Goal: Information Seeking & Learning: Learn about a topic

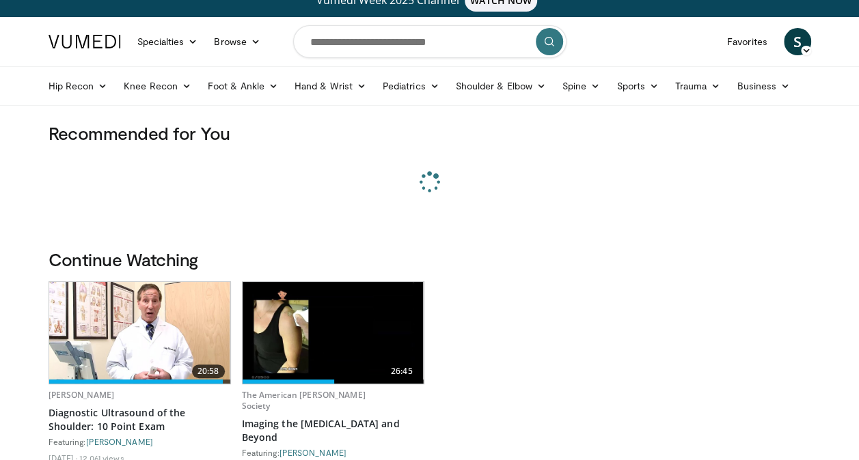
scroll to position [18, 0]
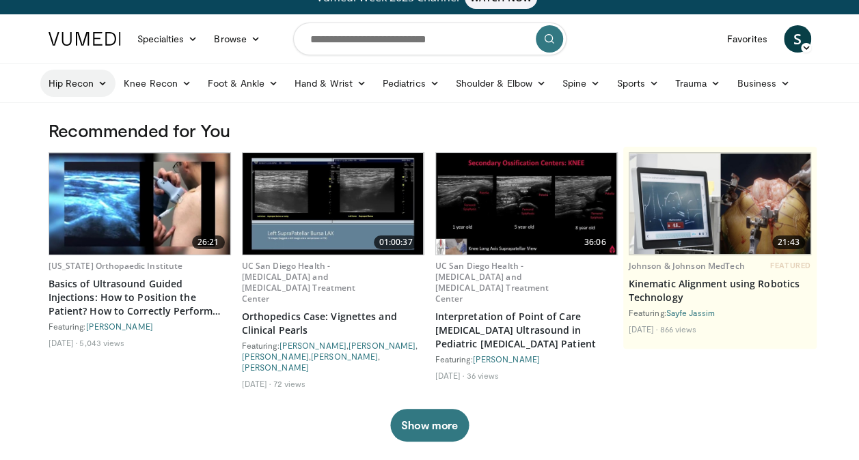
click at [74, 85] on link "Hip Recon" at bounding box center [78, 83] width 76 height 27
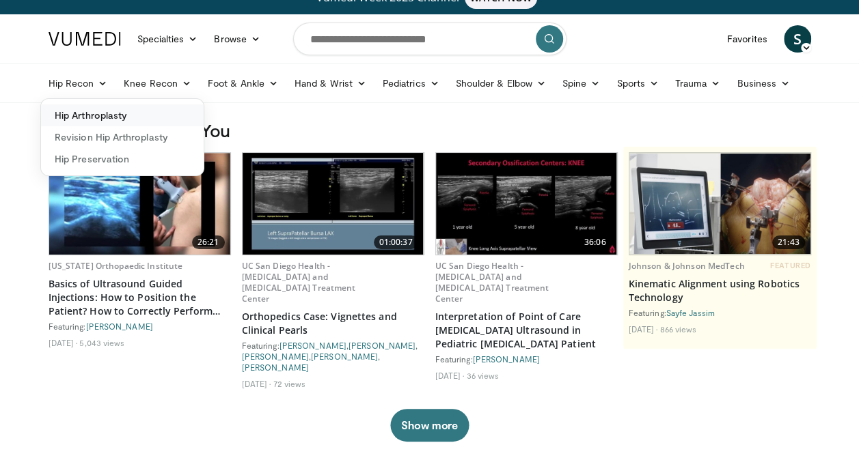
click at [120, 111] on link "Hip Arthroplasty" at bounding box center [122, 116] width 163 height 22
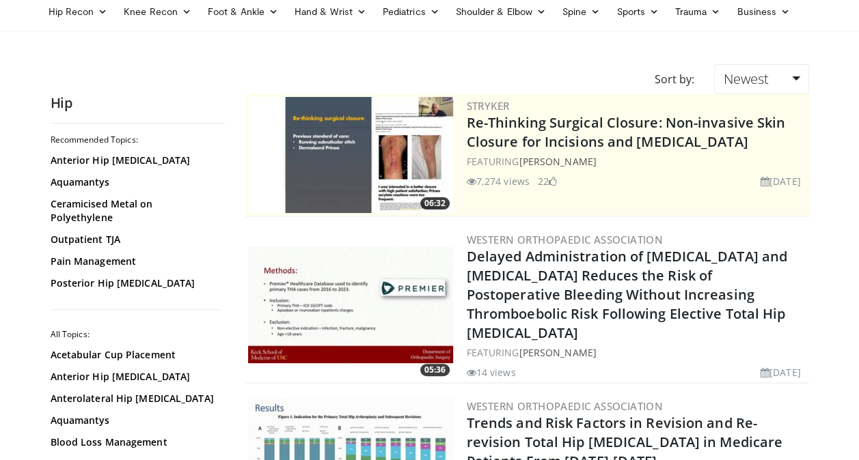
scroll to position [153, 0]
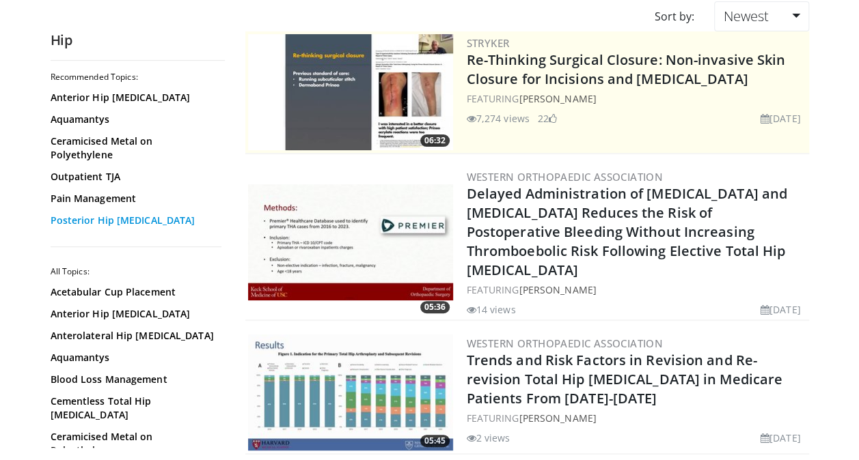
click at [157, 214] on link "Posterior Hip Arthroplasty" at bounding box center [134, 221] width 167 height 14
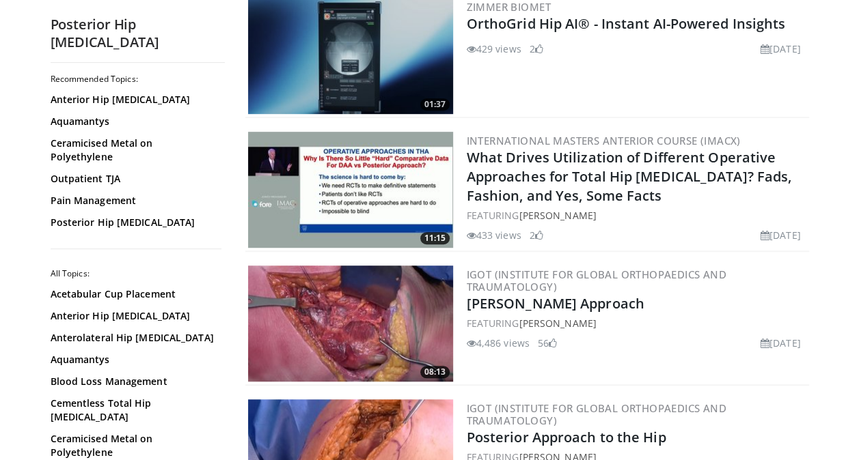
scroll to position [538, 0]
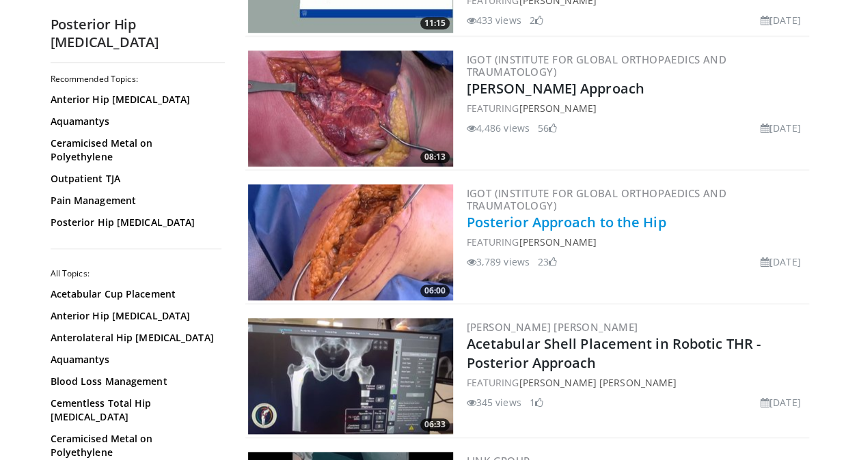
click at [593, 225] on link "Posterior Approach to the Hip" at bounding box center [567, 222] width 200 height 18
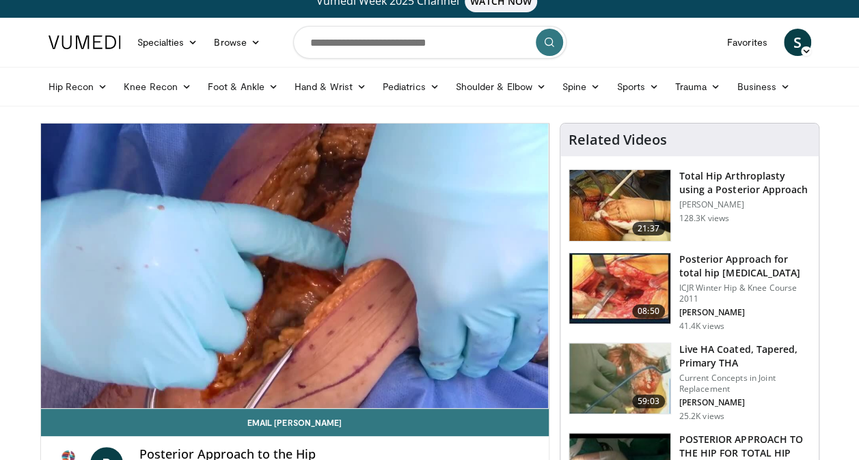
scroll to position [16, 0]
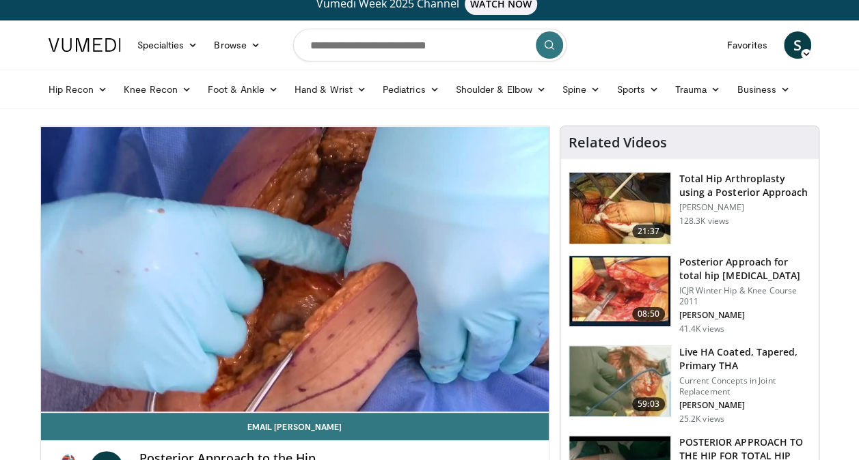
scroll to position [4, 0]
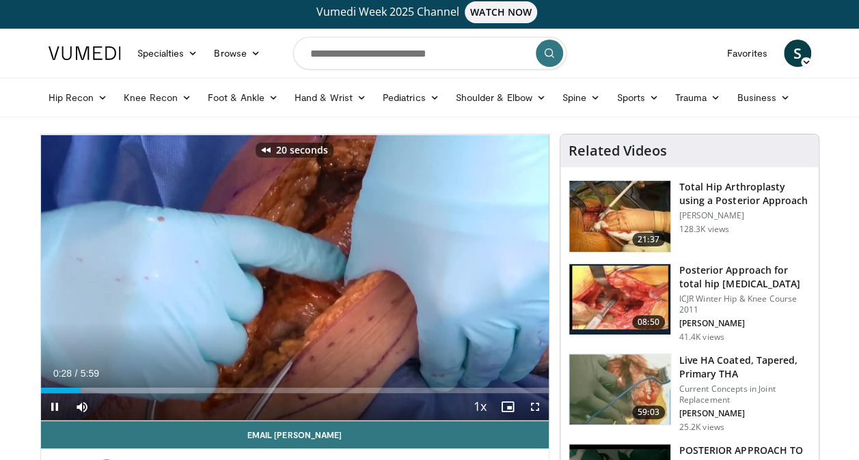
click at [361, 410] on div "Current Time 0:28 / Duration 5:59 Pause Skip Backward Skip Forward Mute Loaded …" at bounding box center [295, 407] width 508 height 27
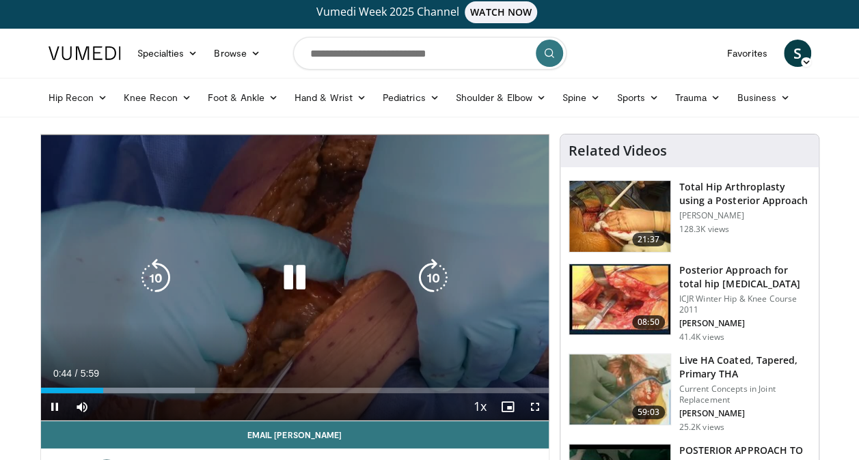
click at [300, 281] on icon "Video Player" at bounding box center [294, 278] width 38 height 38
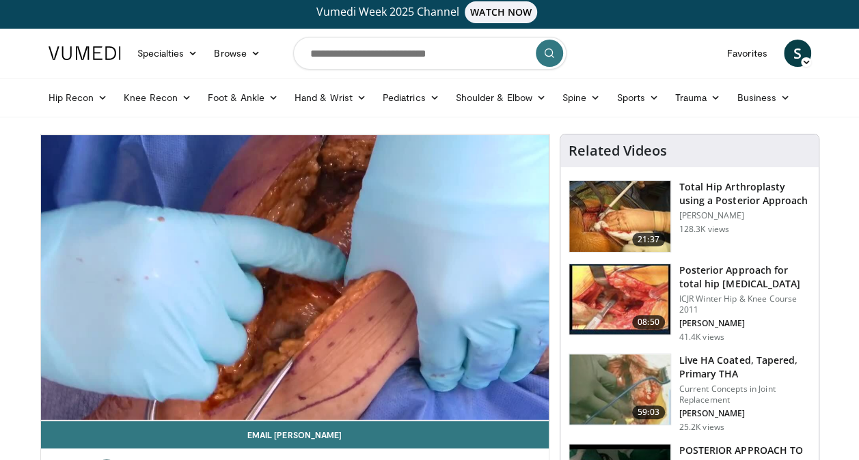
click at [0, 319] on html "Vumedi Week 2025 Channel WATCH NOW Specialties Adult & Family Medicine Allergy,…" at bounding box center [429, 226] width 859 height 460
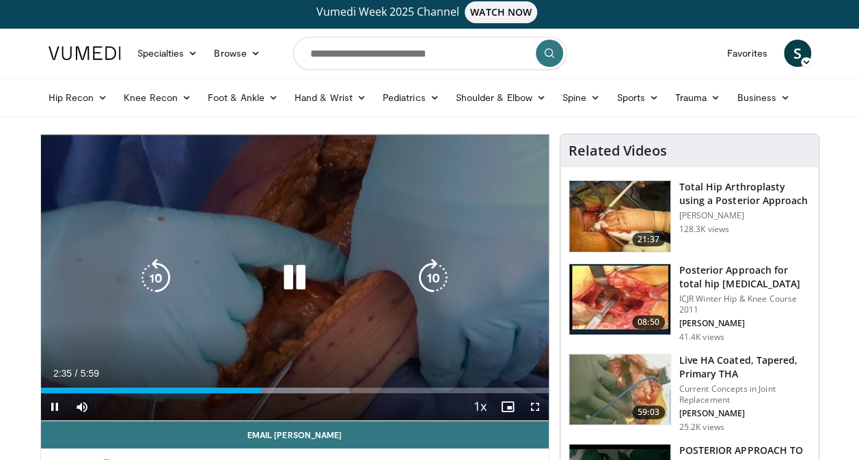
click at [297, 278] on icon "Video Player" at bounding box center [294, 278] width 38 height 38
click at [402, 242] on div "10 seconds Tap to unmute" at bounding box center [295, 278] width 508 height 286
click at [310, 281] on icon "Video Player" at bounding box center [294, 278] width 38 height 38
click at [433, 222] on div "10 seconds Tap to unmute" at bounding box center [295, 278] width 508 height 286
click at [300, 268] on icon "Video Player" at bounding box center [294, 278] width 38 height 38
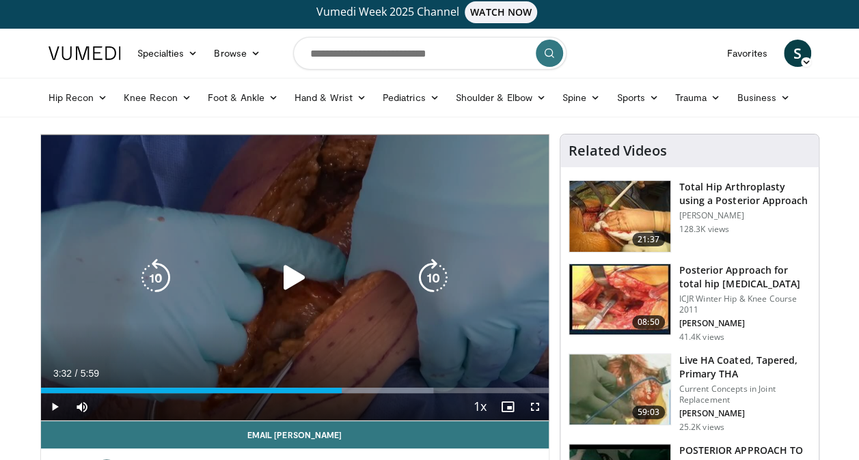
click at [422, 292] on icon "Video Player" at bounding box center [433, 278] width 38 height 38
click at [152, 271] on icon "Video Player" at bounding box center [156, 278] width 38 height 38
click at [293, 276] on icon "Video Player" at bounding box center [294, 278] width 38 height 38
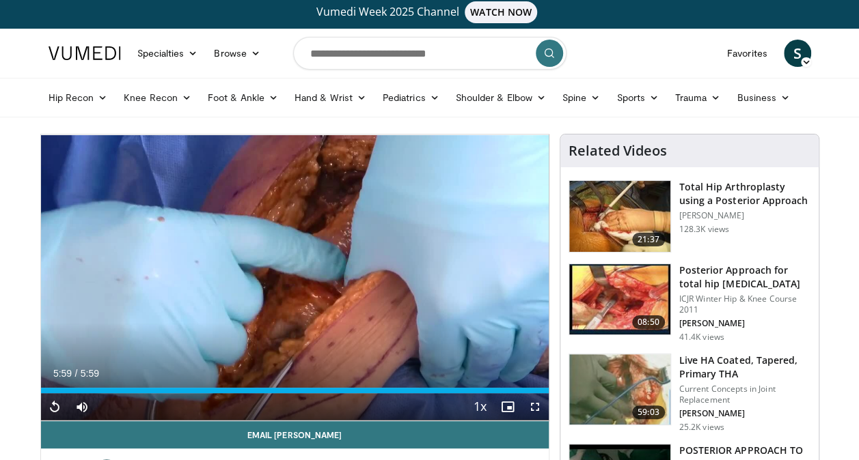
click at [782, 270] on h3 "Posterior Approach for total hip [MEDICAL_DATA]" at bounding box center [744, 277] width 131 height 27
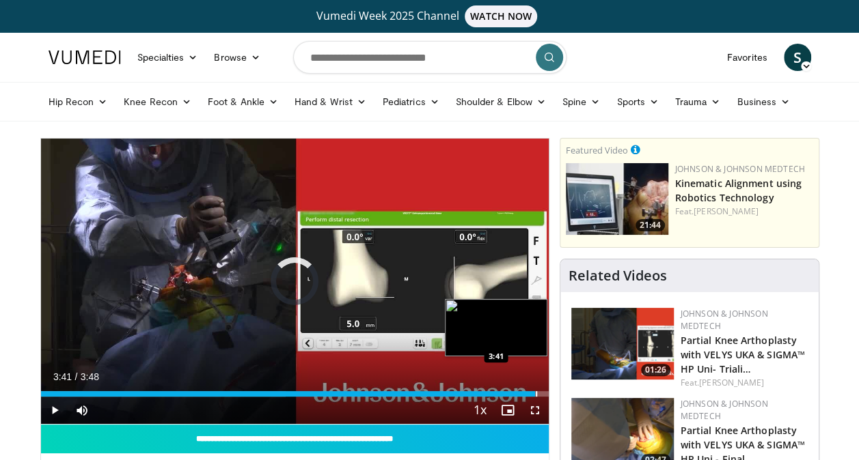
click at [536, 392] on div "Progress Bar" at bounding box center [536, 393] width 1 height 5
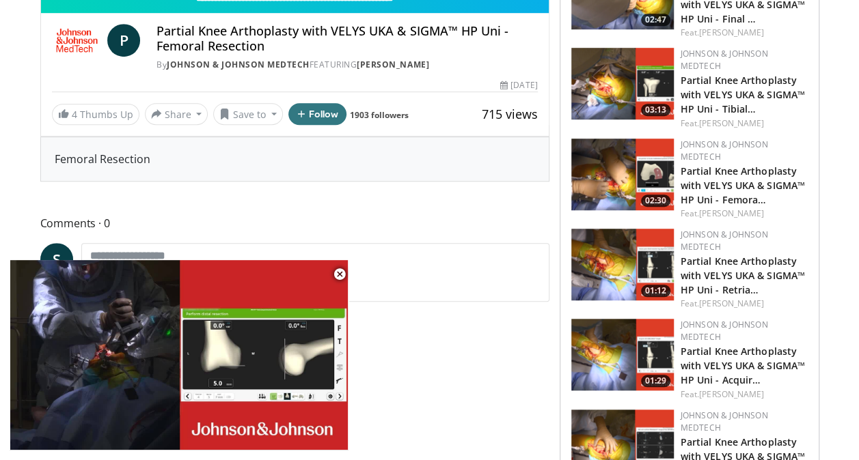
scroll to position [467, 0]
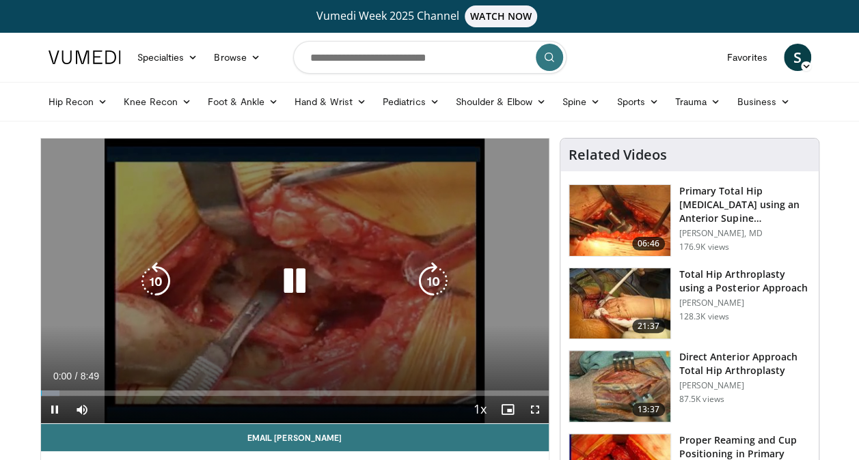
scroll to position [74, 0]
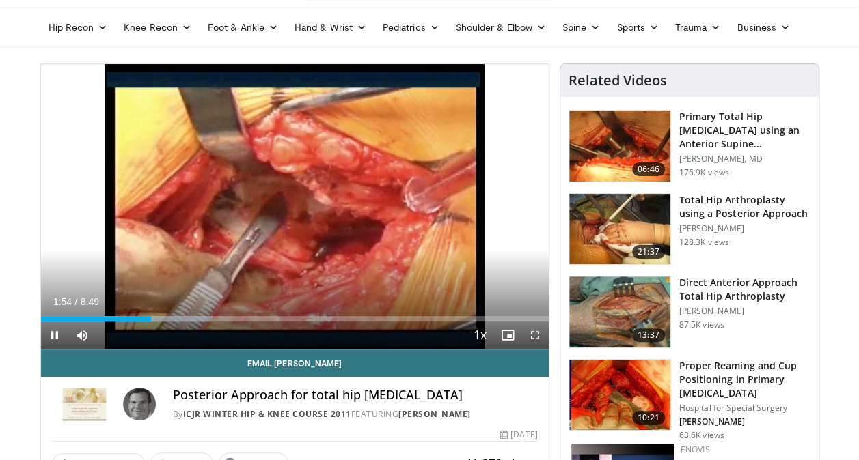
click at [180, 322] on div "Current Time 1:54 / Duration 8:49 Pause Skip Backward Skip Forward Mute 100% Lo…" at bounding box center [295, 335] width 508 height 27
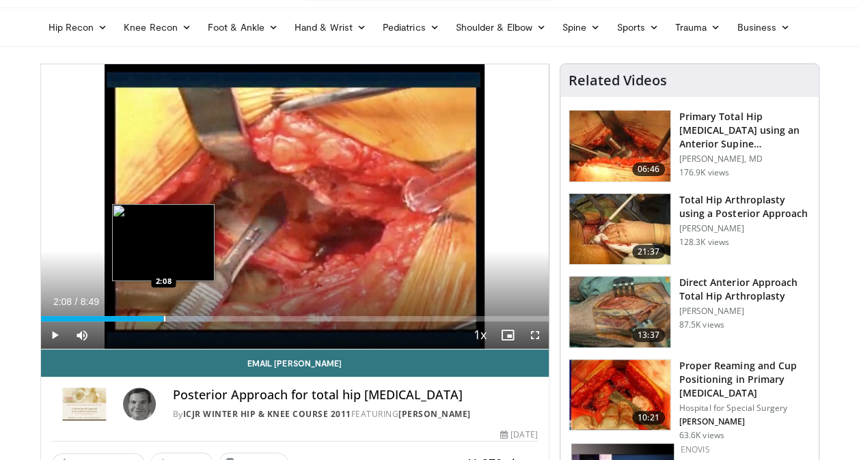
click at [163, 314] on div "Loaded : 33.92% 1:56 2:08" at bounding box center [295, 315] width 508 height 13
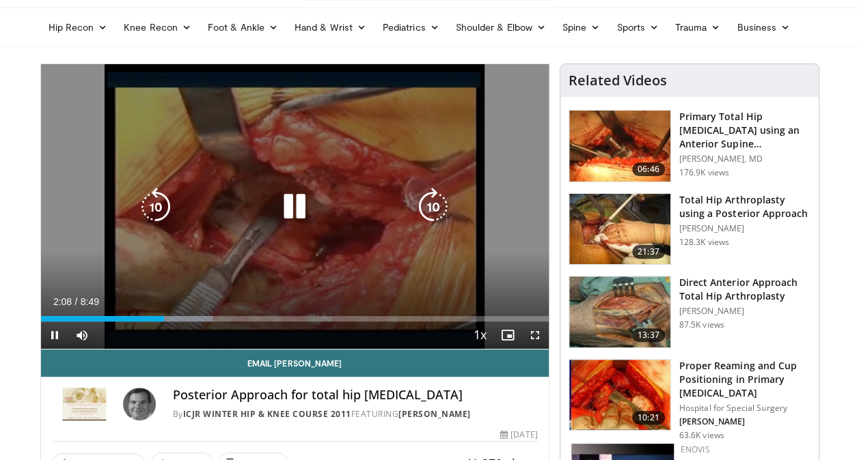
click at [190, 314] on div "Loaded : 33.99% 2:08 2:08" at bounding box center [295, 315] width 508 height 13
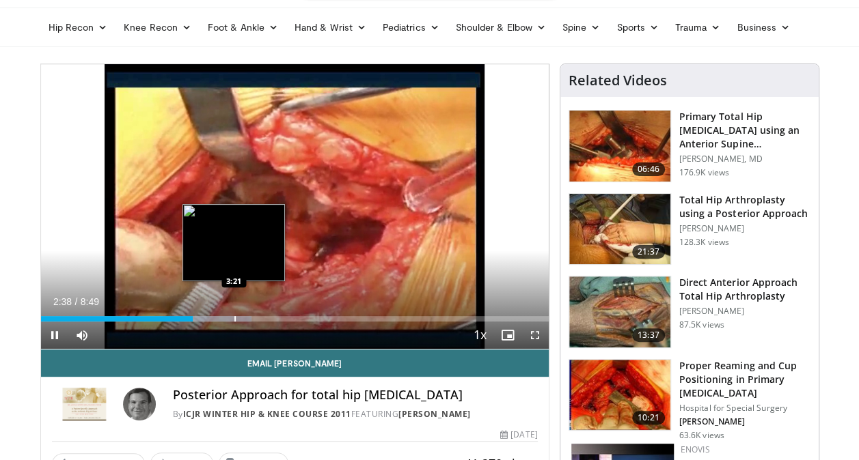
click at [234, 318] on div "Progress Bar" at bounding box center [234, 318] width 1 height 5
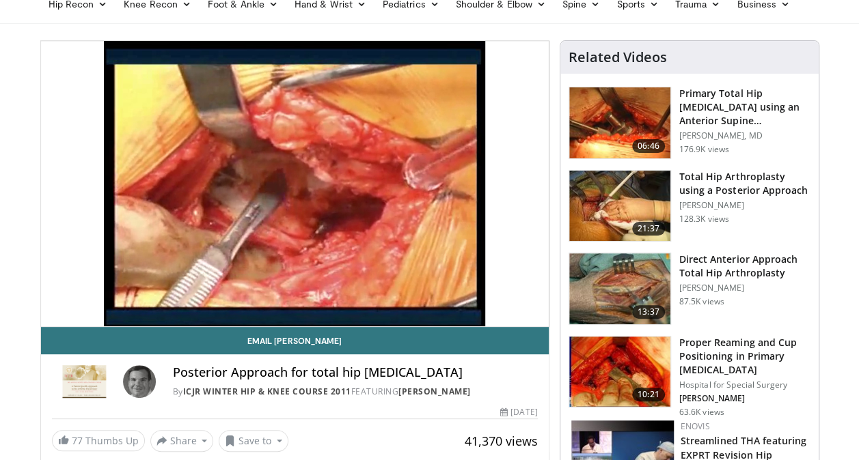
scroll to position [96, 0]
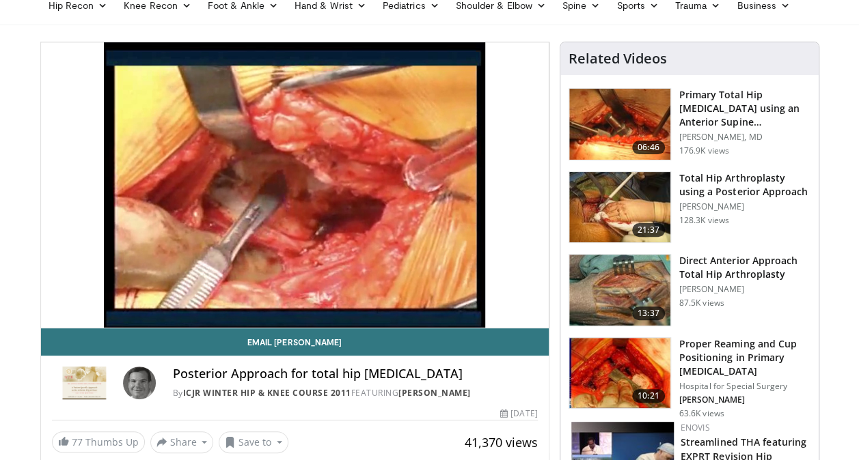
click at [713, 193] on h3 "Total Hip Arthroplasty using a Posterior Approach" at bounding box center [744, 184] width 131 height 27
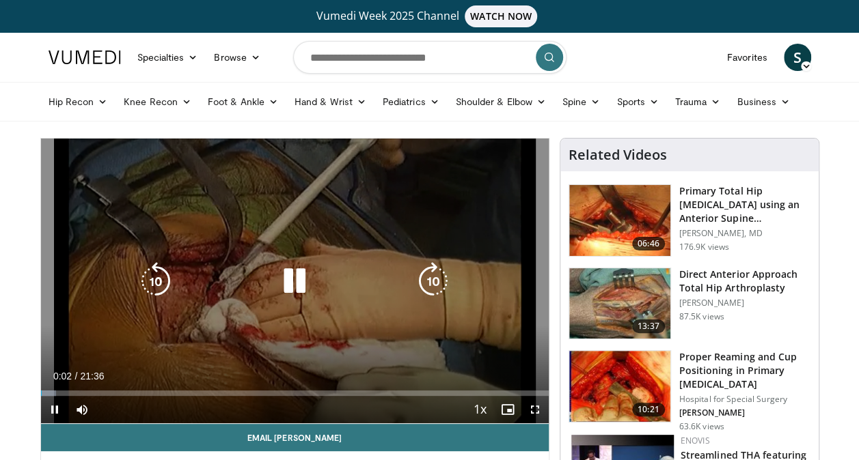
click at [437, 277] on icon "Video Player" at bounding box center [433, 281] width 38 height 38
click at [157, 283] on icon "Video Player" at bounding box center [156, 281] width 38 height 38
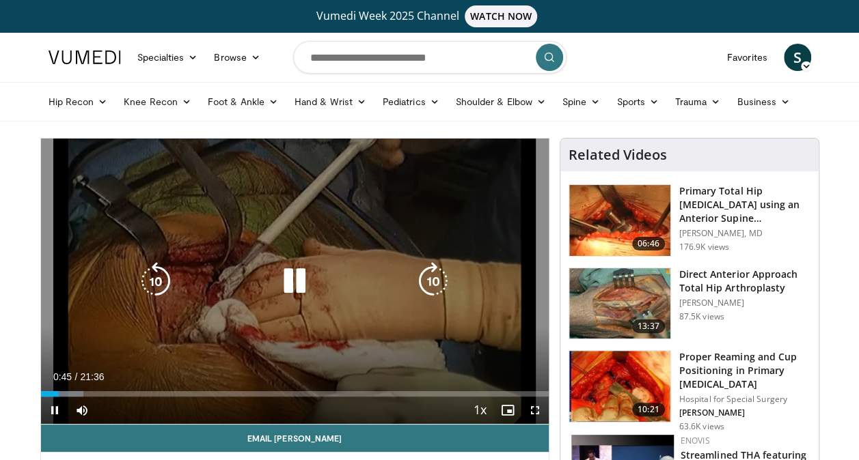
click at [309, 282] on icon "Video Player" at bounding box center [294, 281] width 38 height 38
click at [353, 335] on div "10 seconds Tap to unmute" at bounding box center [295, 282] width 508 height 286
click at [288, 288] on icon "Video Player" at bounding box center [294, 281] width 38 height 38
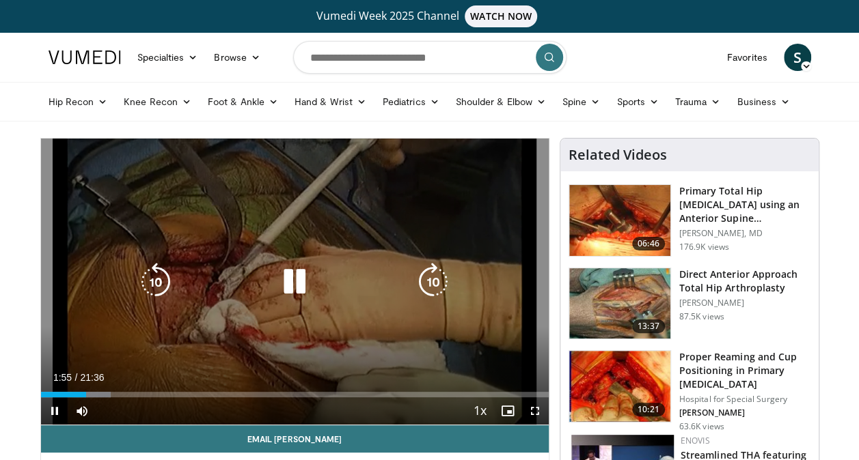
click at [298, 290] on icon "Video Player" at bounding box center [294, 282] width 38 height 38
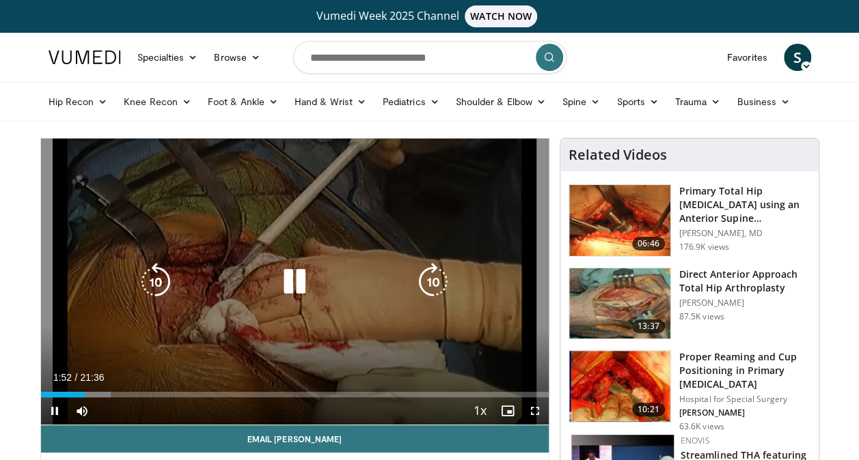
click at [295, 290] on icon "Video Player" at bounding box center [294, 282] width 38 height 38
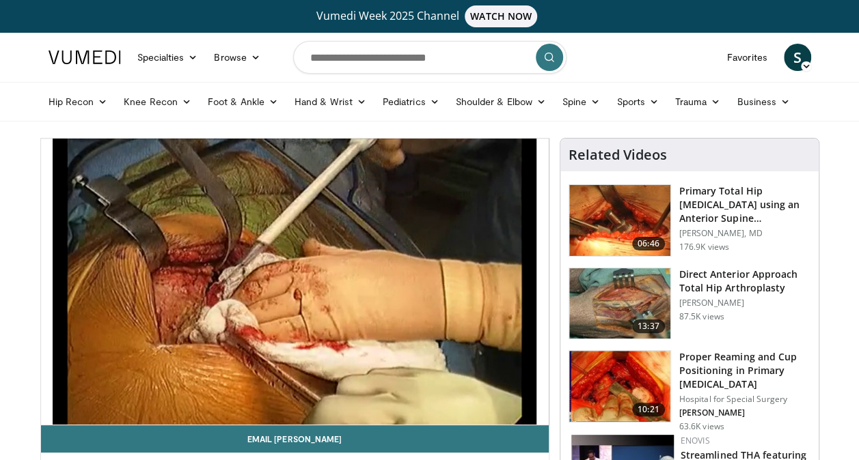
click at [295, 290] on div "10 seconds Tap to unmute" at bounding box center [295, 282] width 508 height 286
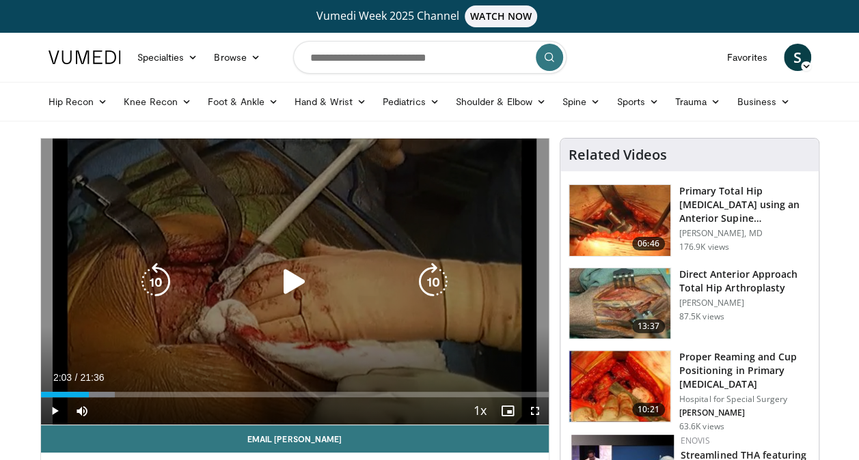
click at [284, 273] on icon "Video Player" at bounding box center [294, 282] width 38 height 38
click at [300, 286] on icon "Video Player" at bounding box center [294, 282] width 38 height 38
click at [288, 276] on icon "Video Player" at bounding box center [294, 282] width 38 height 38
click at [436, 269] on icon "Video Player" at bounding box center [433, 282] width 38 height 38
click at [431, 276] on icon "Video Player" at bounding box center [433, 282] width 38 height 38
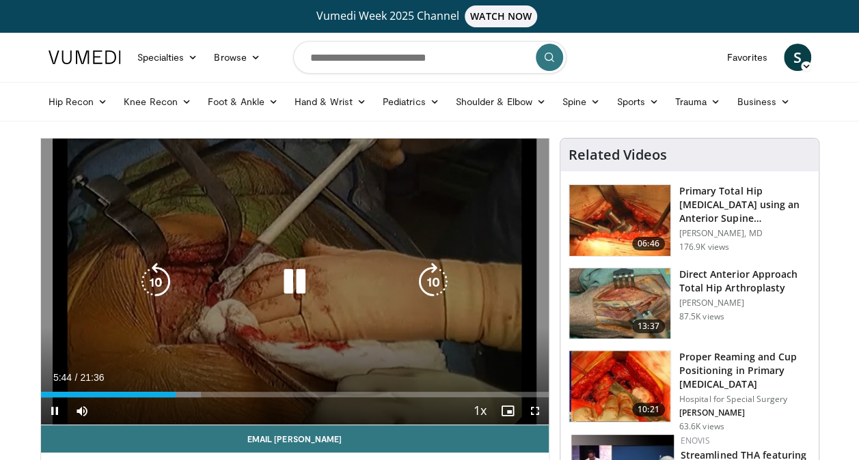
click at [292, 285] on icon "Video Player" at bounding box center [294, 282] width 38 height 38
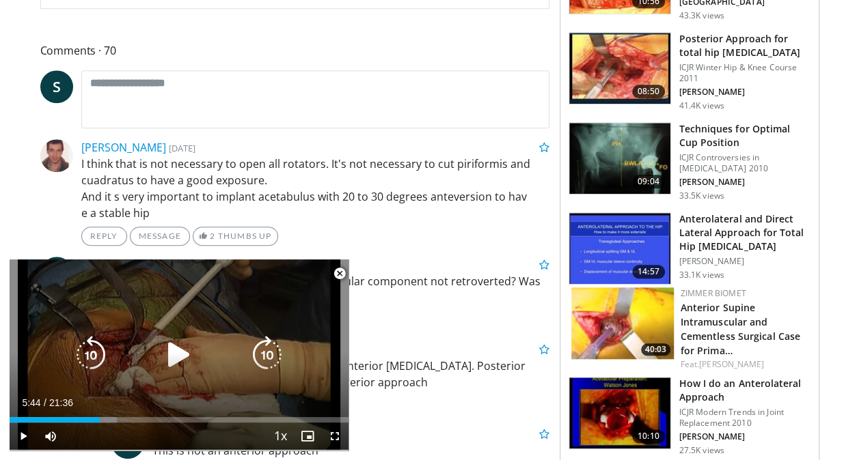
scroll to position [572, 0]
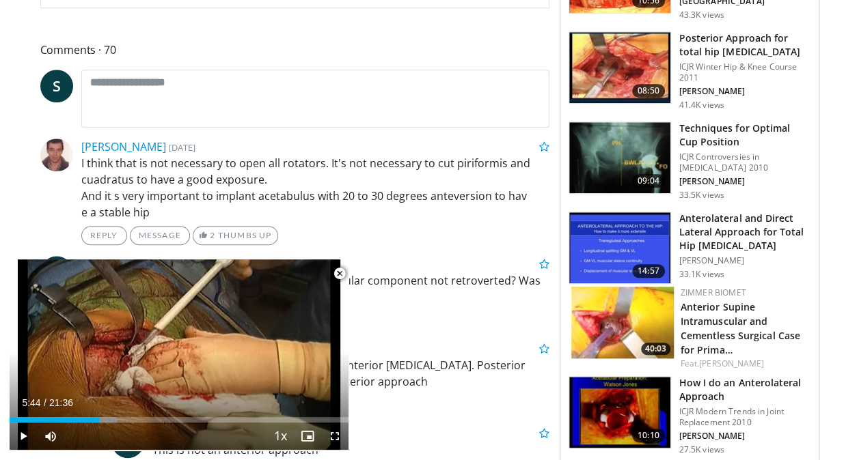
click at [338, 274] on span "Video Player" at bounding box center [339, 273] width 27 height 27
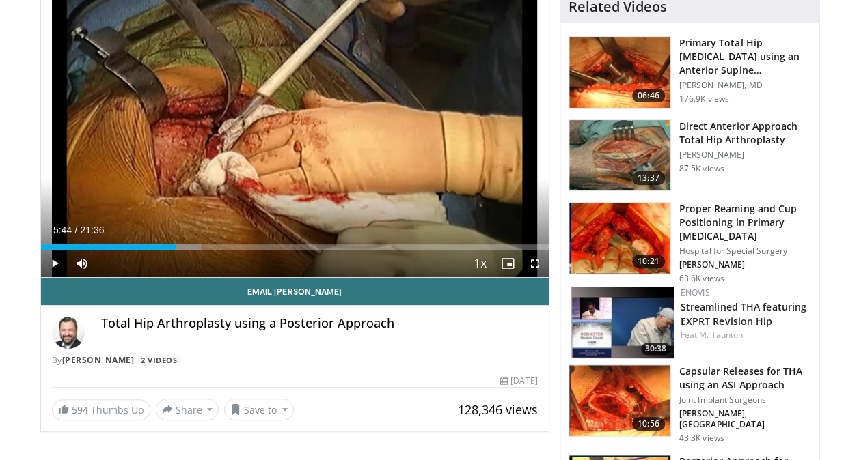
scroll to position [0, 0]
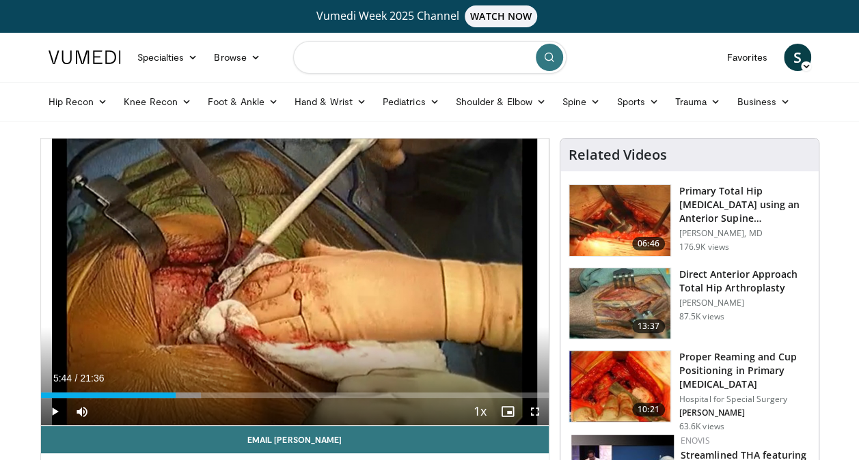
click at [403, 53] on input "Search topics, interventions" at bounding box center [429, 57] width 273 height 33
type input "*********"
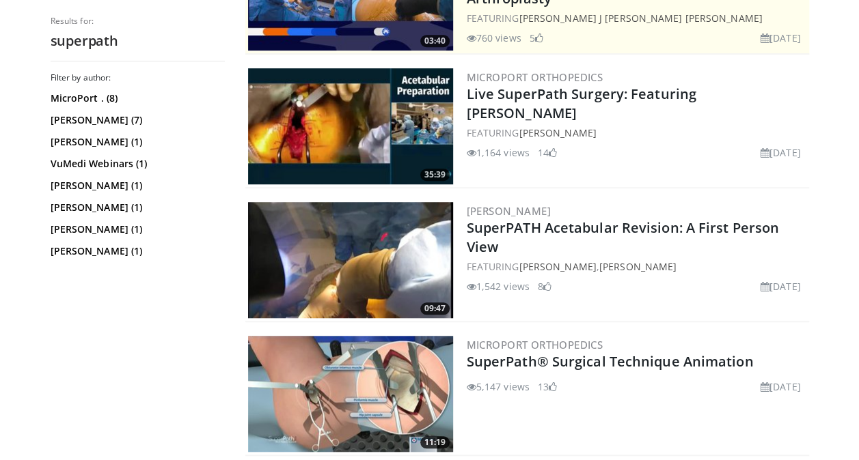
scroll to position [482, 0]
